Goal: Task Accomplishment & Management: Use online tool/utility

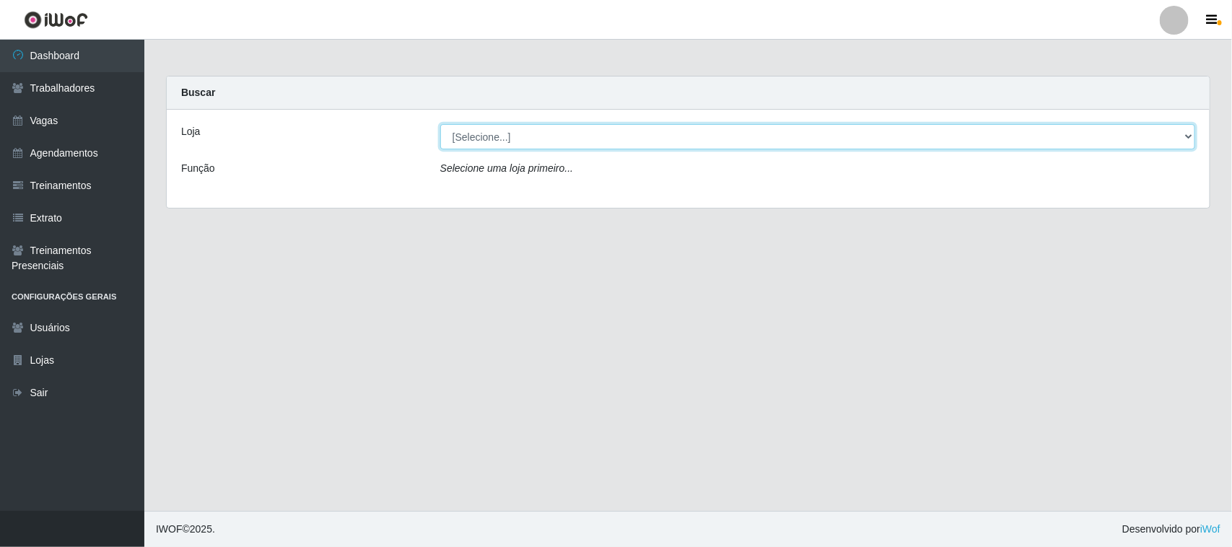
drag, startPoint x: 0, startPoint y: 0, endPoint x: 640, endPoint y: 139, distance: 654.5
click at [640, 139] on select "[Selecione...] Nordestão - [GEOGRAPHIC_DATA]" at bounding box center [817, 136] width 755 height 25
select select "382"
click at [440, 124] on select "[Selecione...] Nordestão - [GEOGRAPHIC_DATA]" at bounding box center [817, 136] width 755 height 25
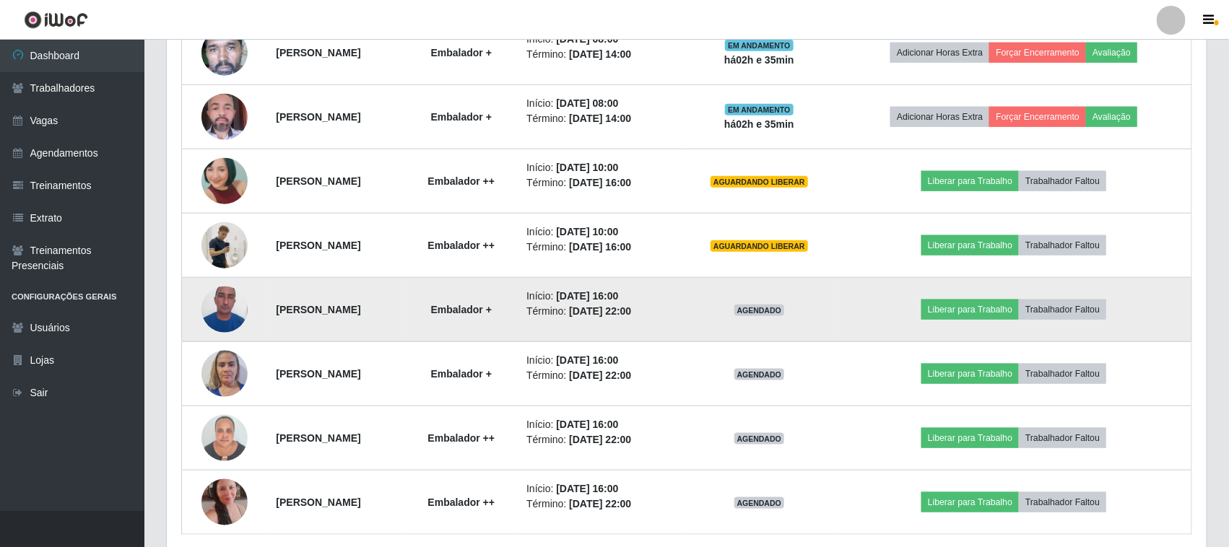
scroll to position [491, 0]
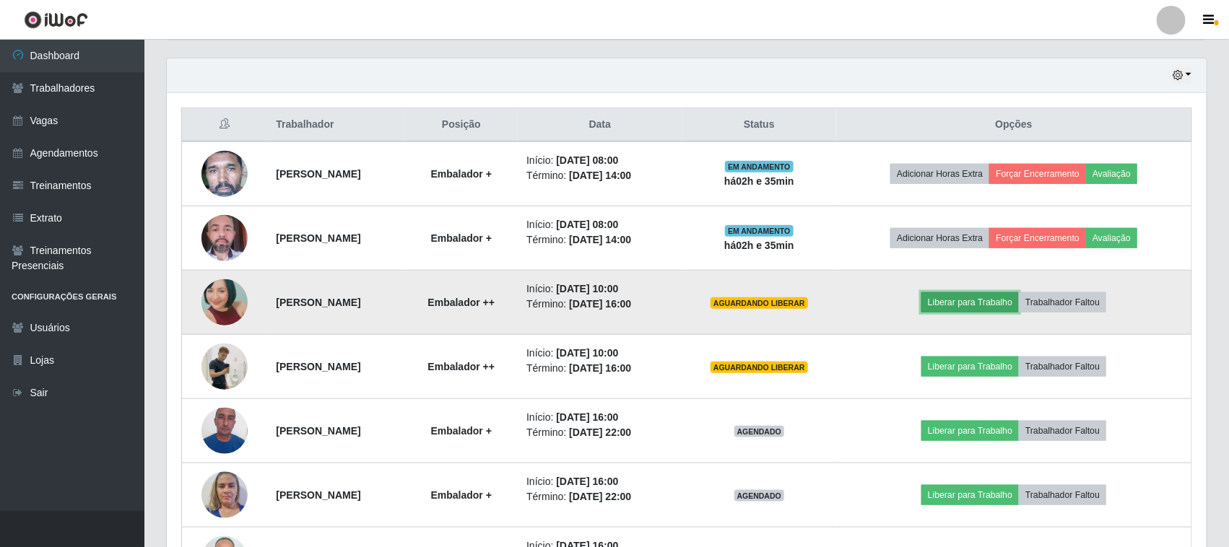
click at [980, 301] on button "Liberar para Trabalho" at bounding box center [969, 302] width 97 height 20
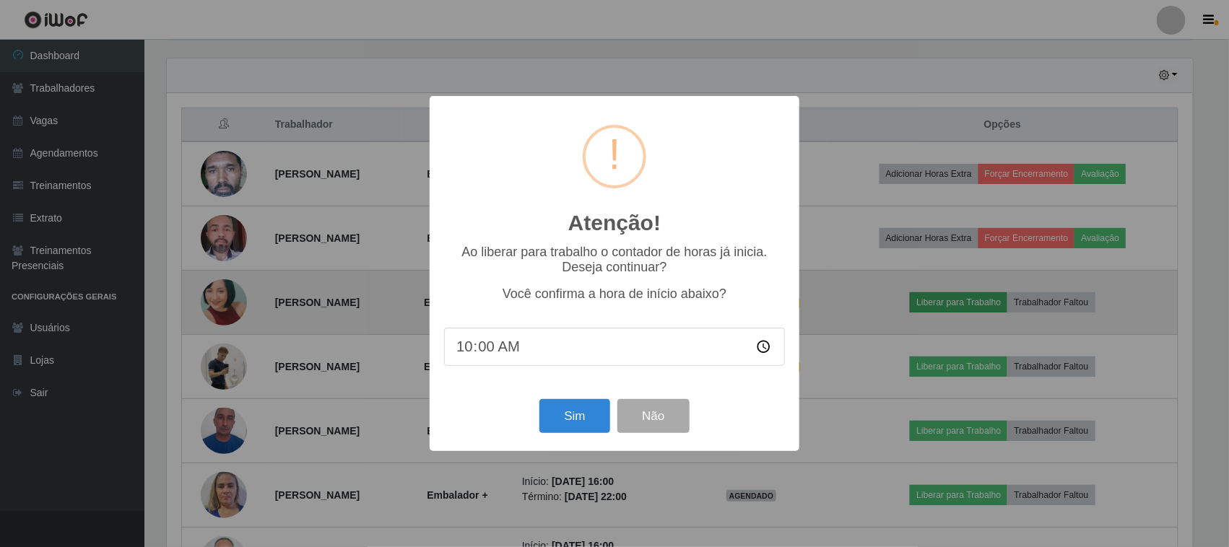
scroll to position [300, 1029]
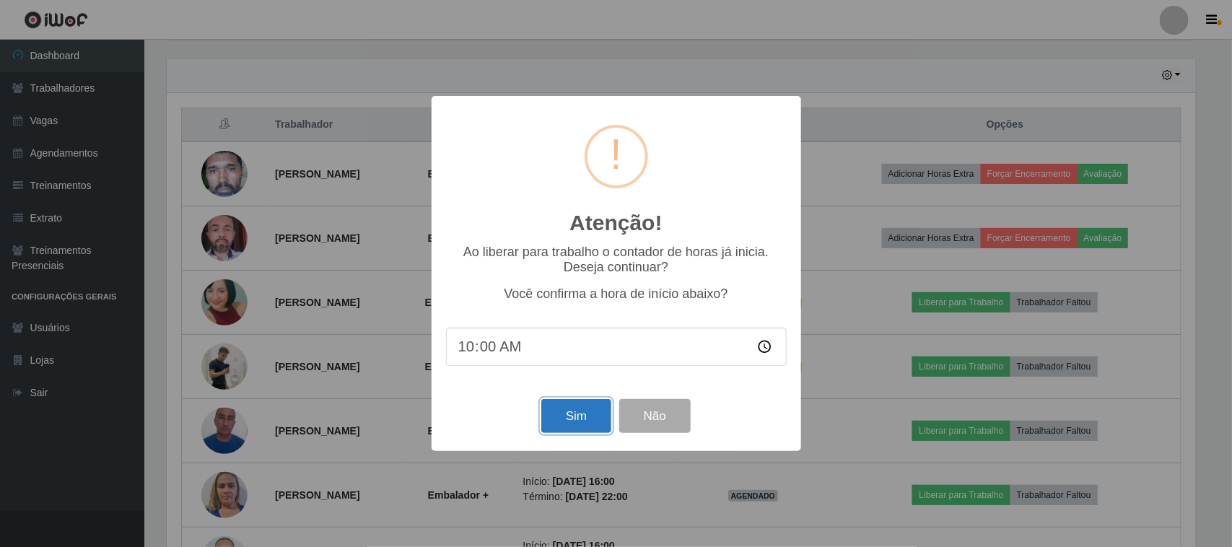
click at [589, 427] on button "Sim" at bounding box center [576, 416] width 70 height 34
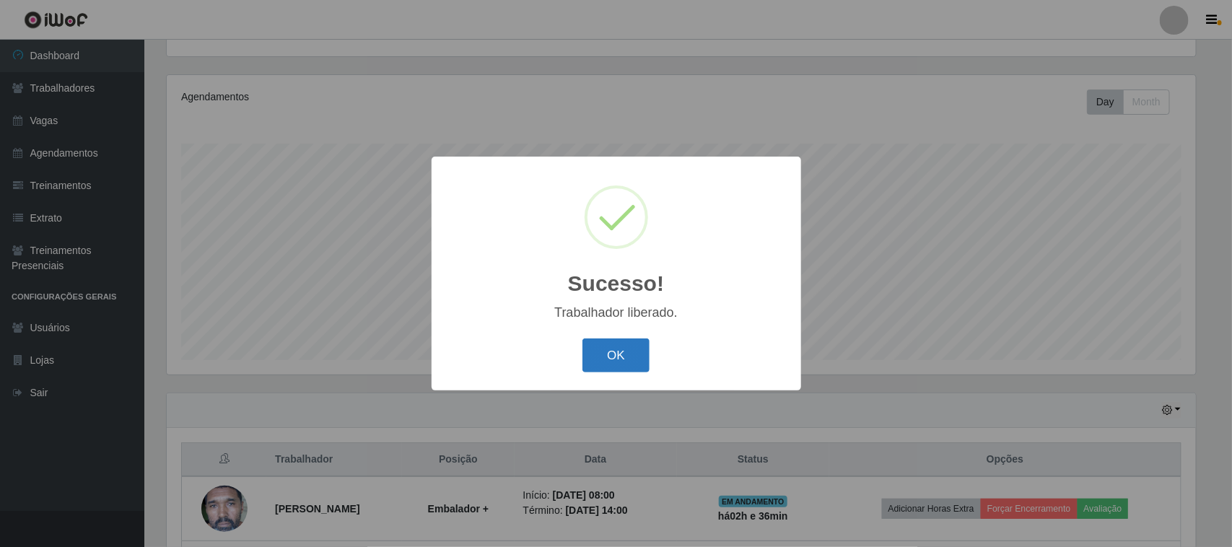
click at [598, 370] on button "OK" at bounding box center [616, 356] width 67 height 34
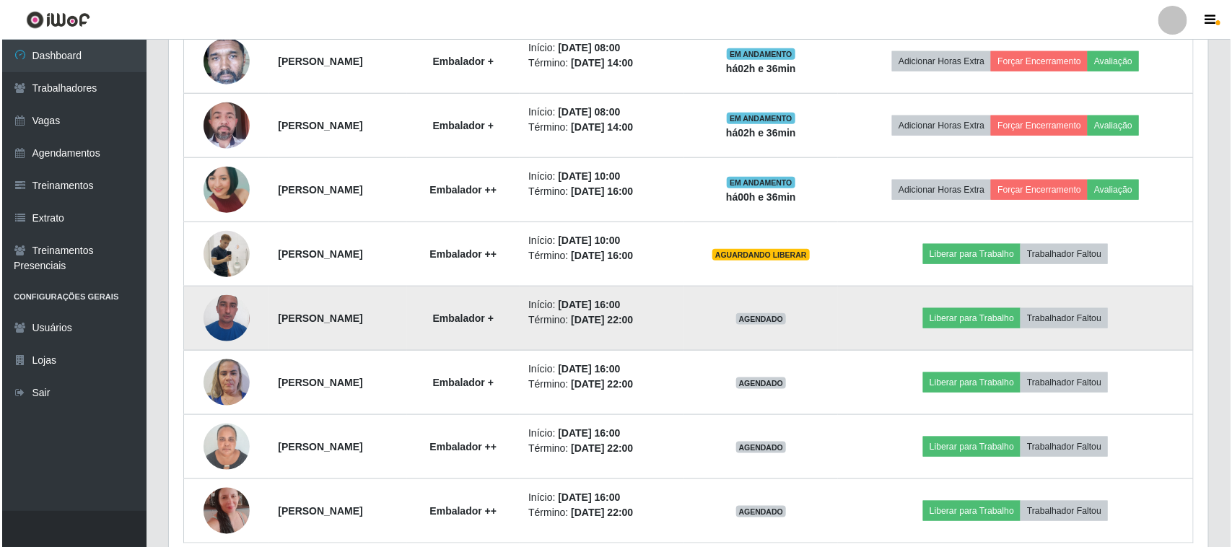
scroll to position [607, 0]
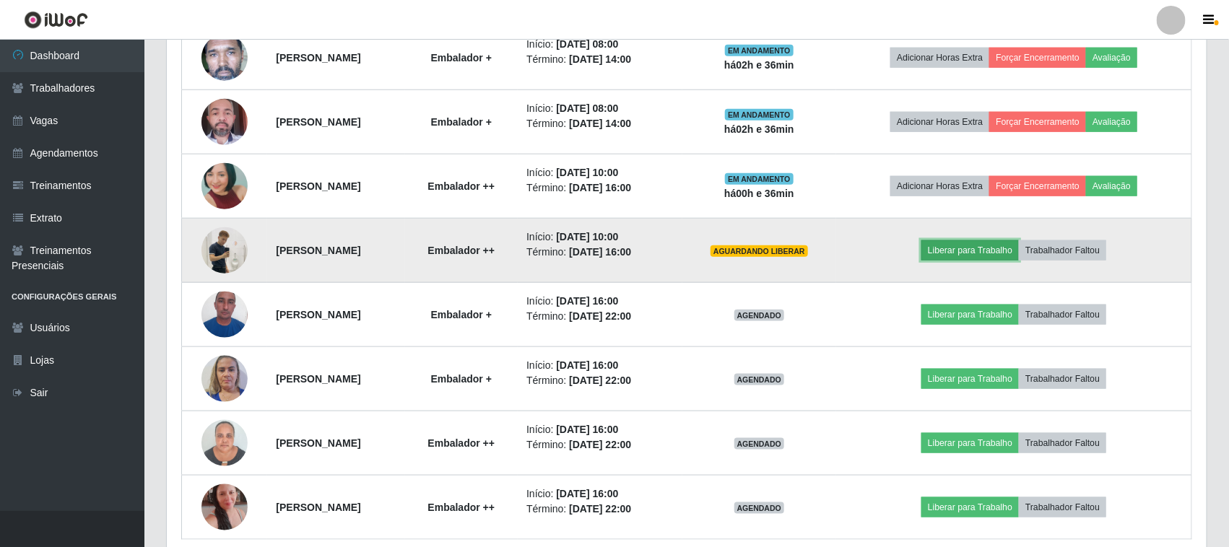
click at [955, 257] on button "Liberar para Trabalho" at bounding box center [969, 250] width 97 height 20
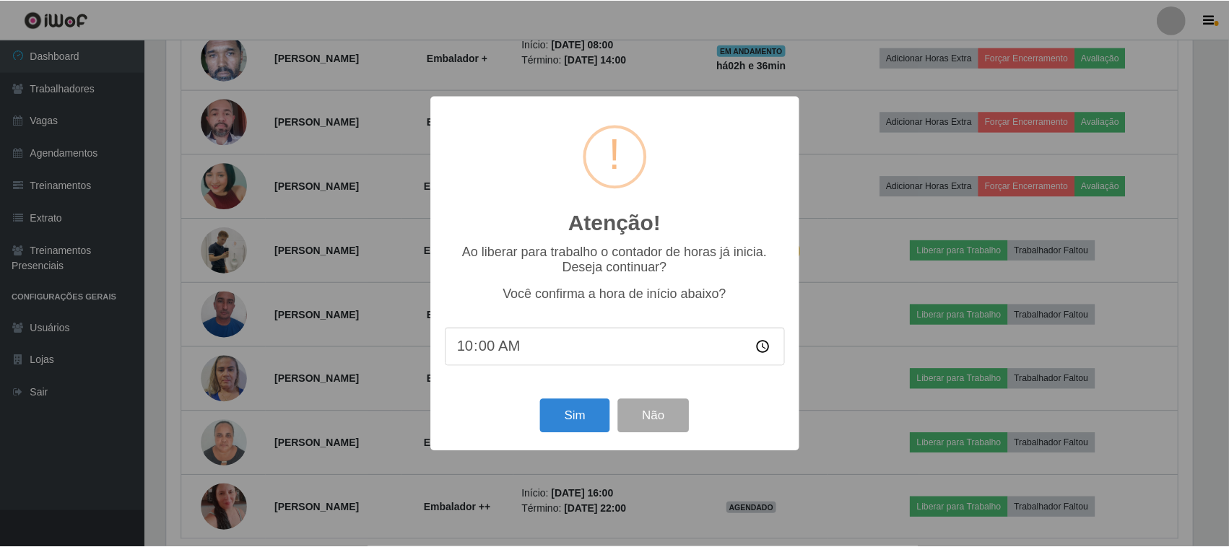
scroll to position [300, 1029]
click at [577, 424] on button "Sim" at bounding box center [576, 416] width 70 height 34
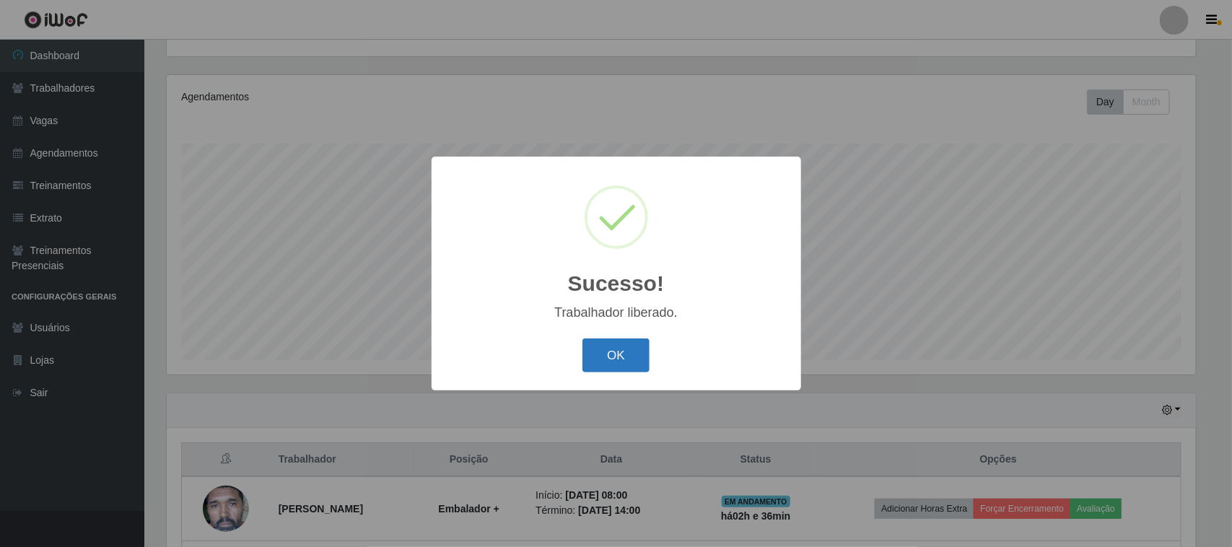
click at [614, 346] on button "OK" at bounding box center [616, 356] width 67 height 34
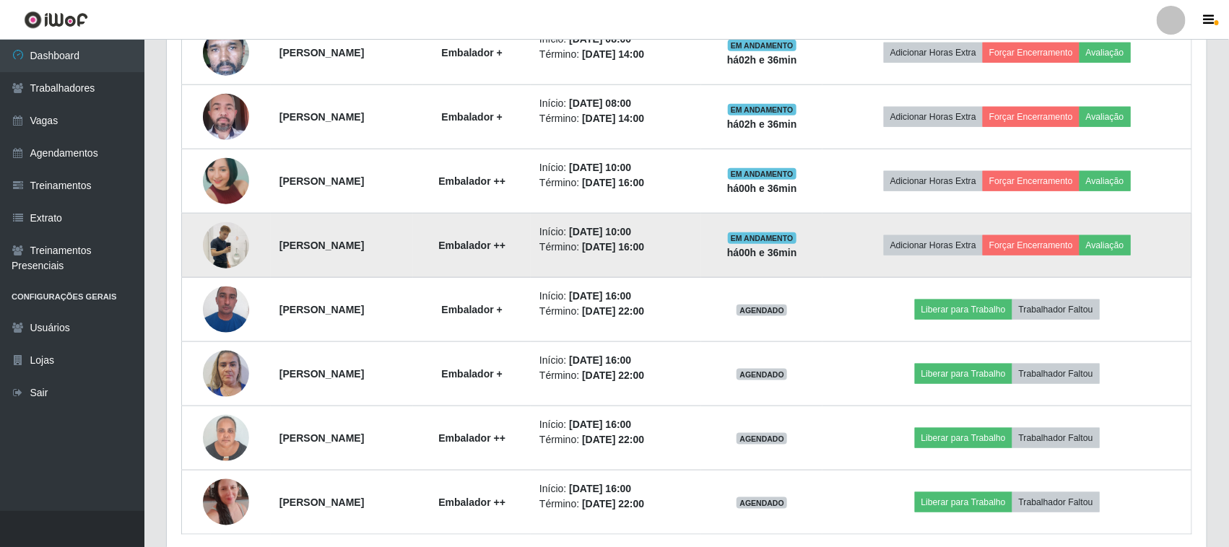
scroll to position [581, 0]
